Goal: Task Accomplishment & Management: Manage account settings

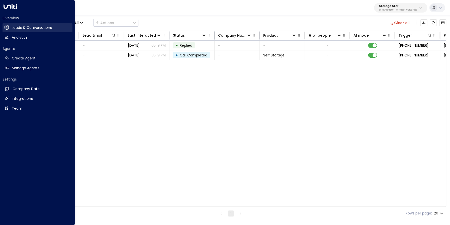
click at [10, 29] on link "Leads & Conversations Leads & Conversations" at bounding box center [38, 27] width 70 height 9
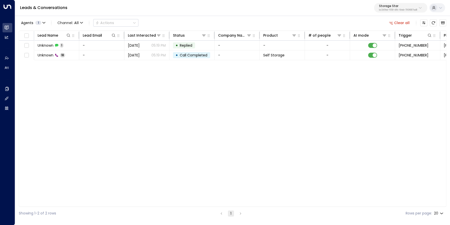
click at [398, 21] on button "Clear all" at bounding box center [399, 22] width 25 height 7
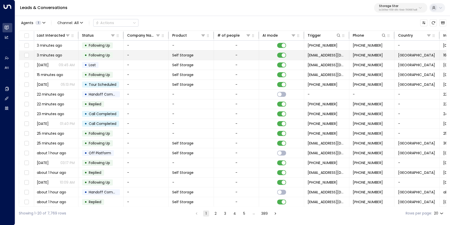
scroll to position [0, 95]
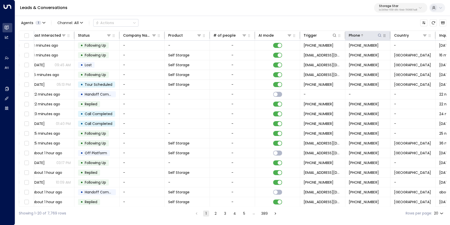
click at [381, 34] on icon at bounding box center [380, 35] width 4 height 4
type input "**********"
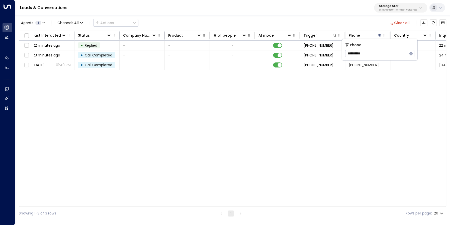
click at [358, 25] on div "Agents 1 Channel: All Actions Clear all" at bounding box center [233, 23] width 428 height 11
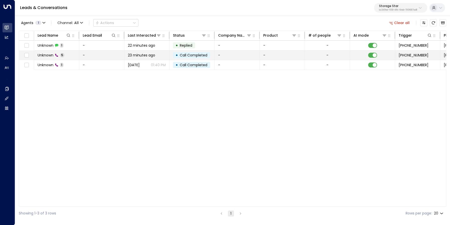
click at [46, 54] on span "Unknown" at bounding box center [46, 55] width 16 height 5
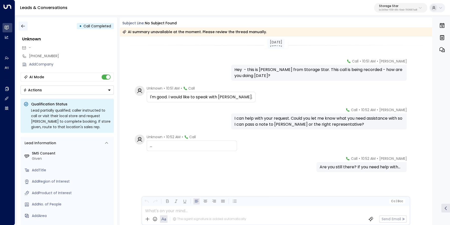
click at [25, 28] on icon "button" at bounding box center [23, 26] width 5 height 5
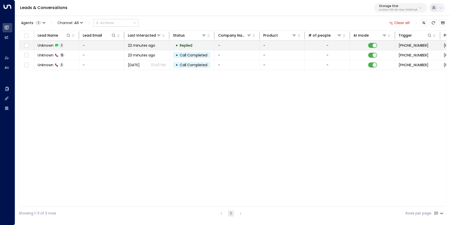
click at [42, 47] on span "Unknown" at bounding box center [46, 45] width 16 height 5
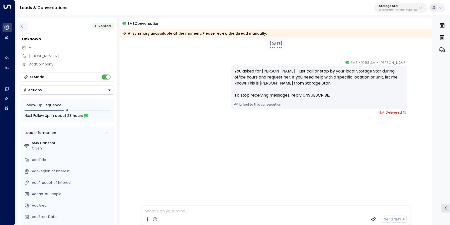
click at [23, 26] on icon "button" at bounding box center [23, 26] width 5 height 5
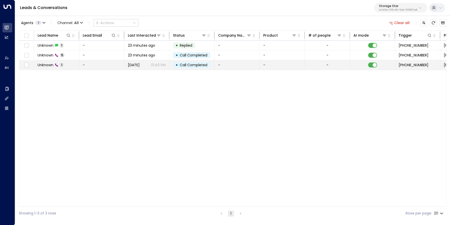
click at [45, 64] on span "Unknown" at bounding box center [46, 64] width 16 height 5
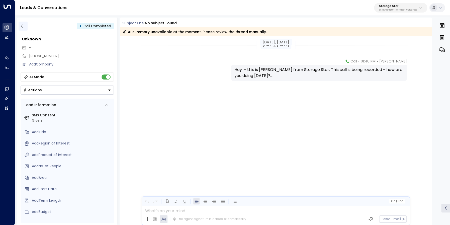
click at [23, 27] on icon "button" at bounding box center [23, 26] width 5 height 5
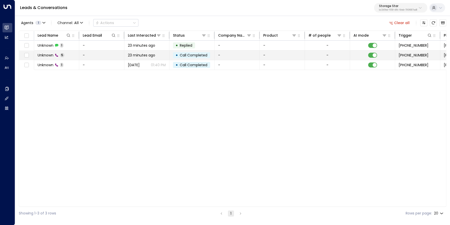
click at [49, 54] on span "Unknown" at bounding box center [46, 55] width 16 height 5
